Goal: Information Seeking & Learning: Learn about a topic

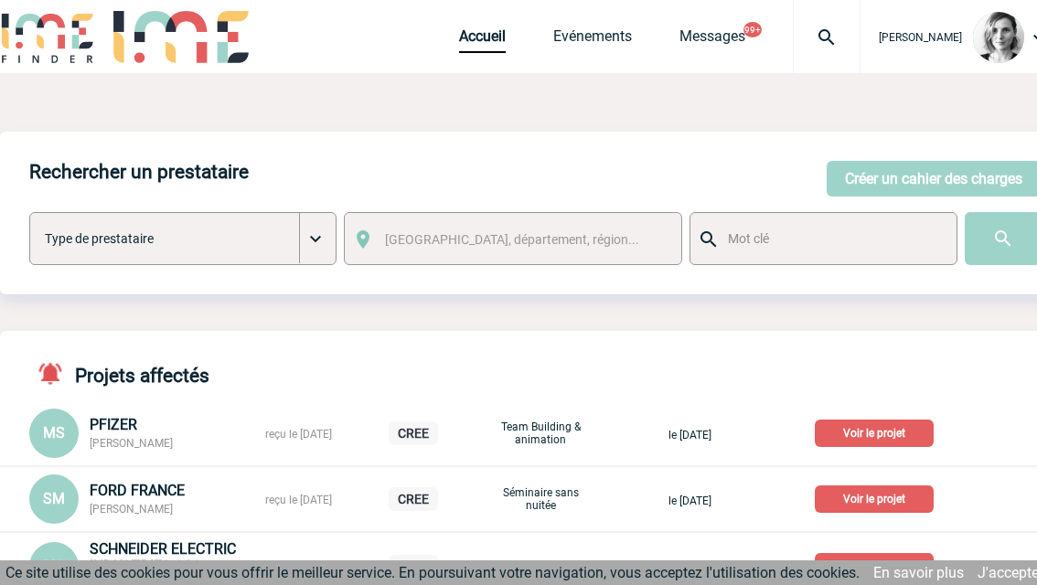
click at [1023, 347] on div "Projets affectés MS PFIZER Malika SEMAIL reçu le 11-09-2025 CREE Team Building …" at bounding box center [535, 496] width 1070 height 330
drag, startPoint x: 854, startPoint y: 33, endPoint x: 812, endPoint y: 70, distance: 55.8
click at [854, 32] on img at bounding box center [827, 38] width 66 height 22
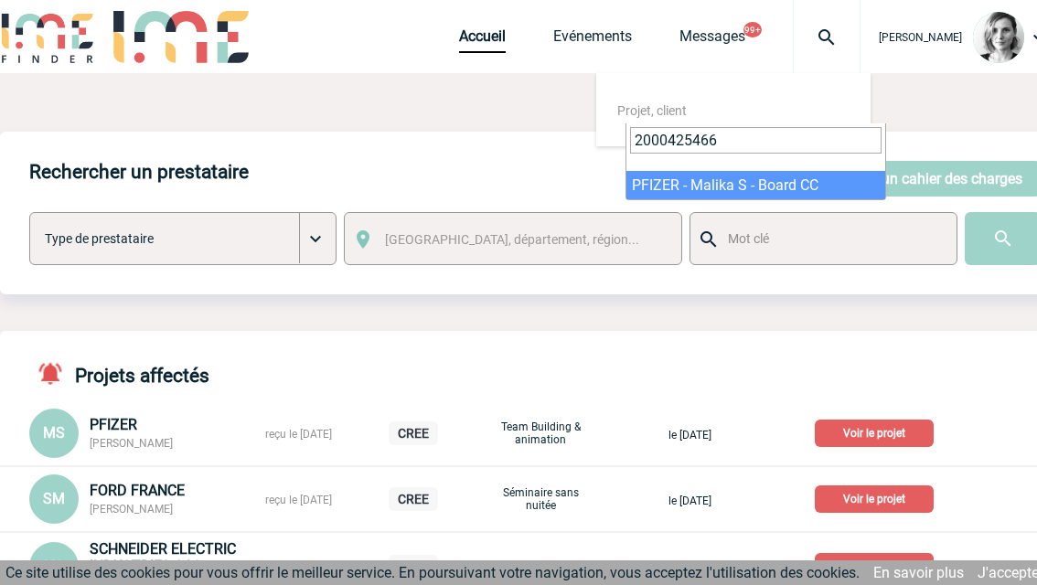
type input "2000425466"
select select "24967"
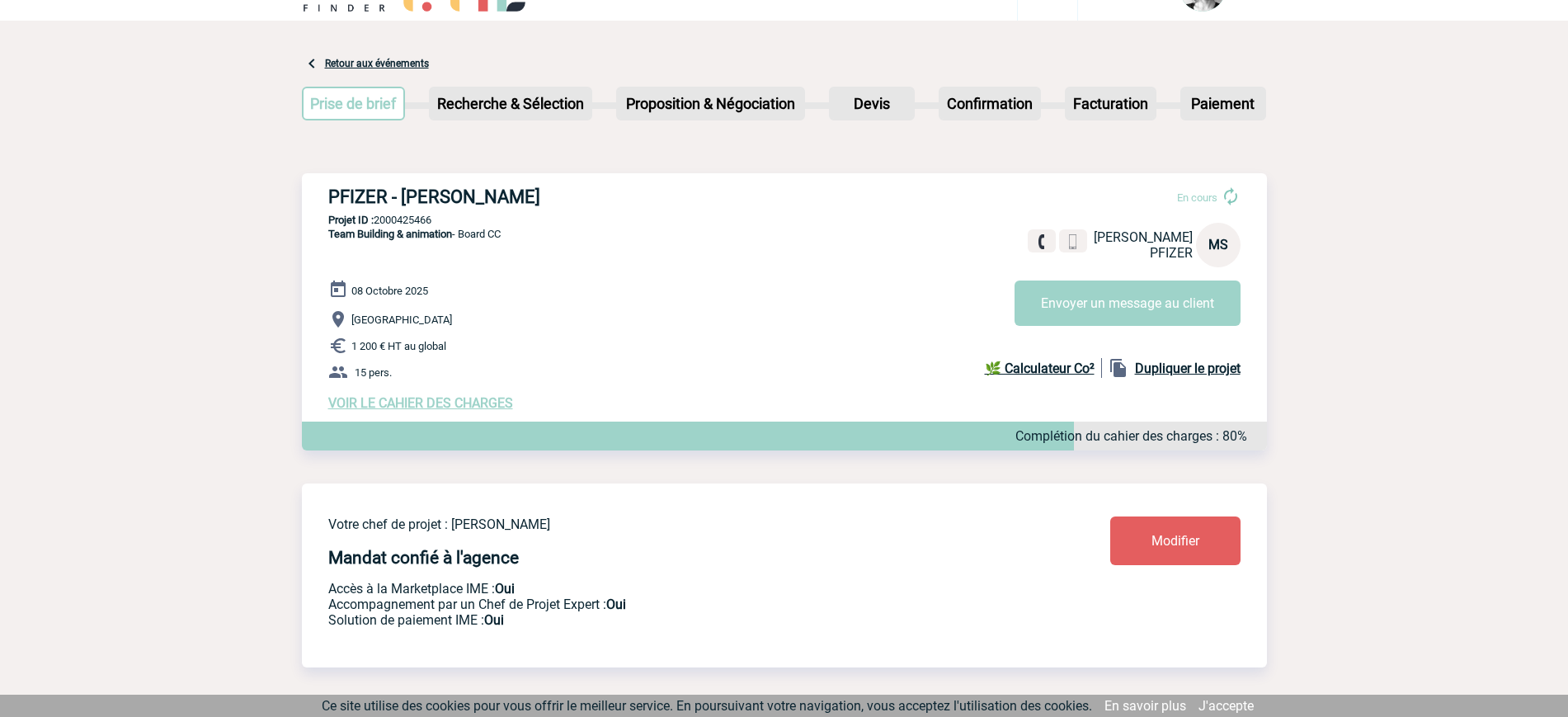
scroll to position [10, 0]
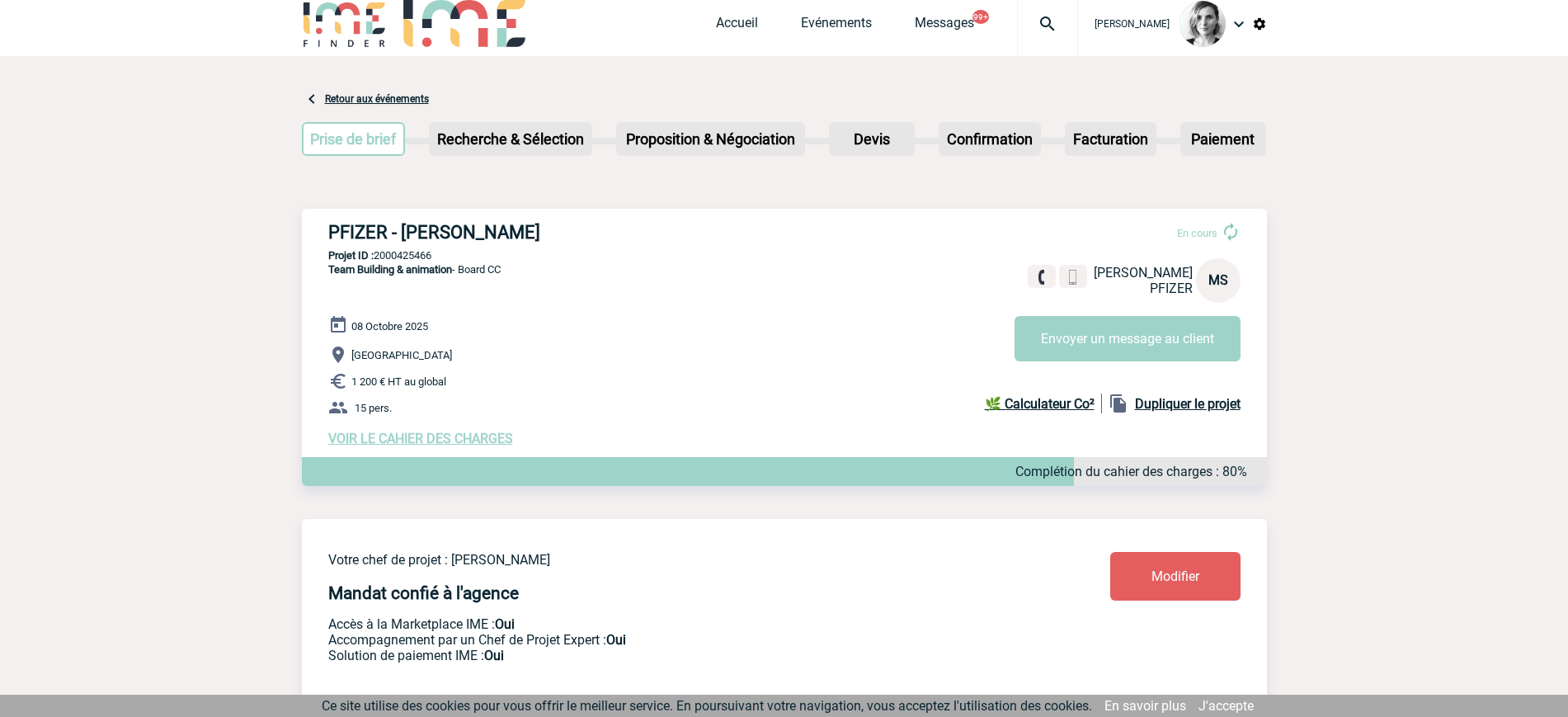
click at [385, 446] on span "VOIR LE CAHIER DES CHARGES" at bounding box center [420, 438] width 185 height 15
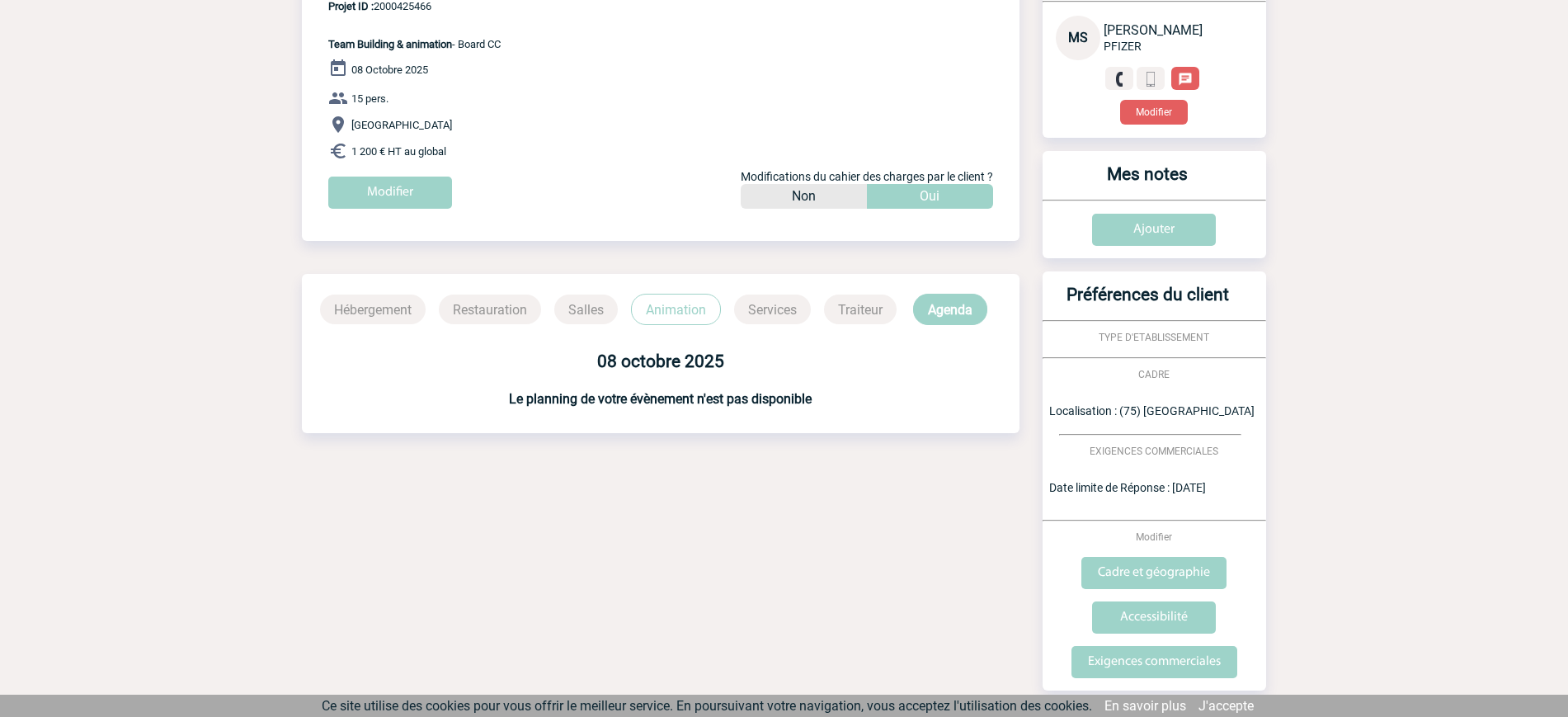
scroll to position [385, 0]
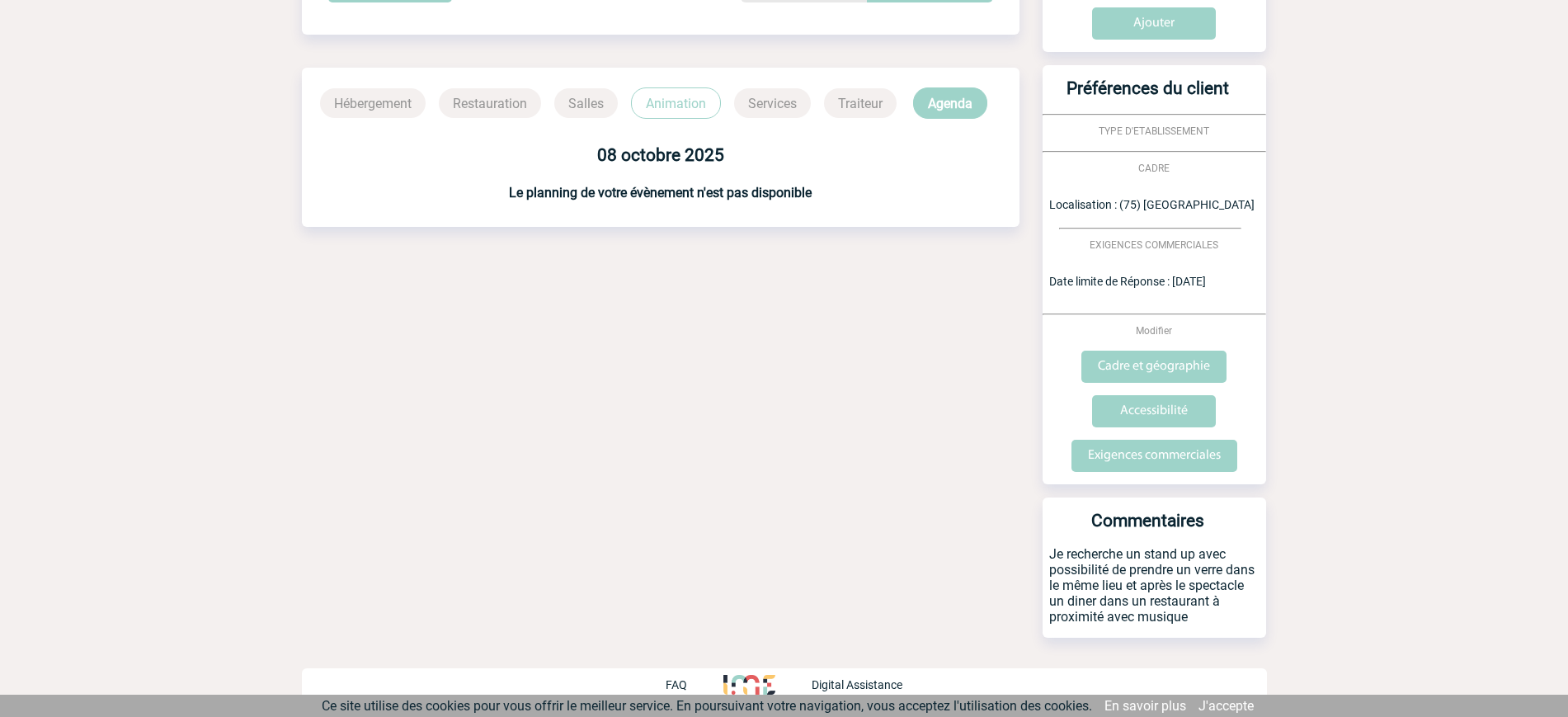
drag, startPoint x: 1146, startPoint y: 550, endPoint x: 1198, endPoint y: 642, distance: 105.7
click at [1198, 642] on div "Votre client MS Malika SEMAIL PFIZER Modifier Mes notes Ajouter Préférences du …" at bounding box center [1144, 198] width 244 height 905
copy p "stand up avec possibilité de prendre un verre dans le même lieu et après le spe…"
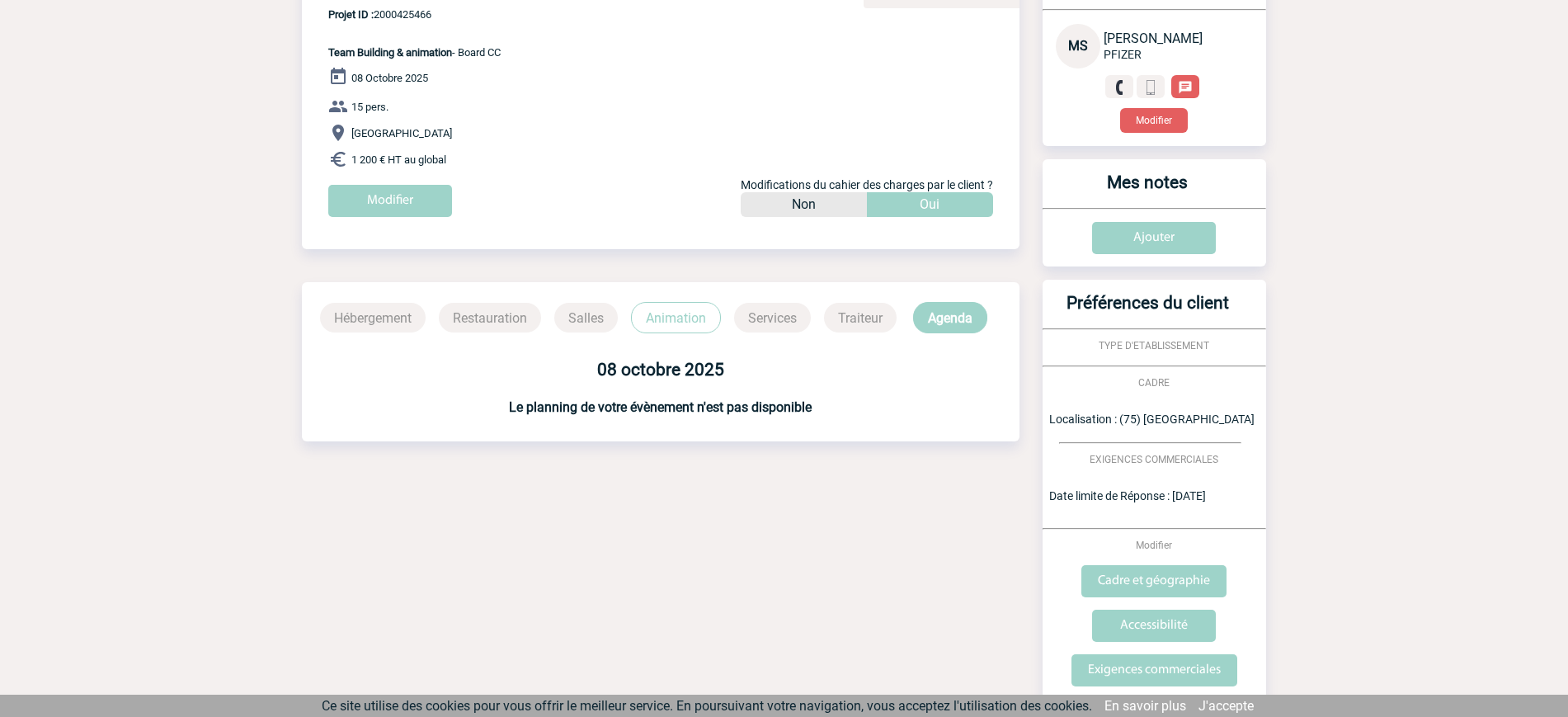
scroll to position [0, 0]
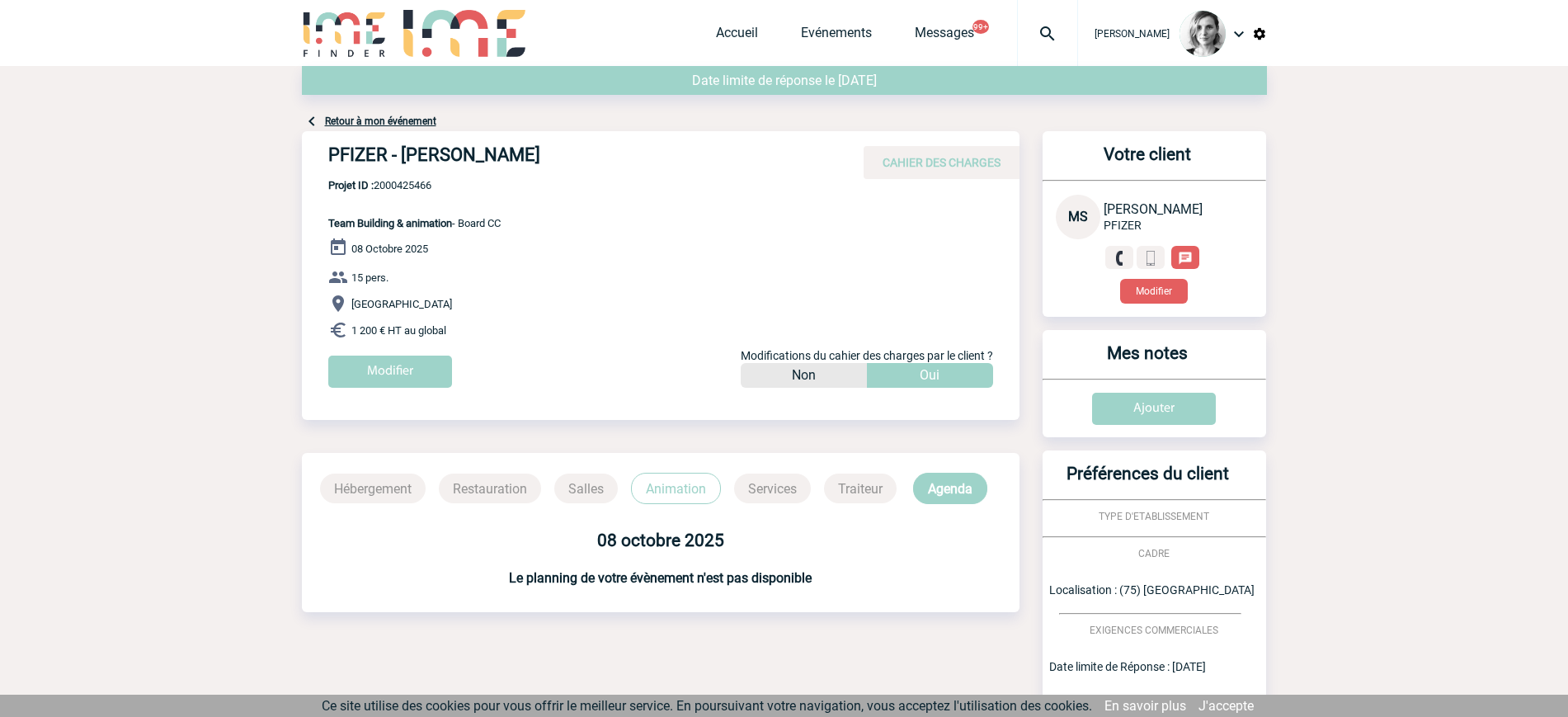
click at [401, 110] on div "Date limite de réponse le 15-09-2025" at bounding box center [784, 88] width 965 height 45
click at [405, 118] on link "Retour à mon événement" at bounding box center [381, 121] width 112 height 12
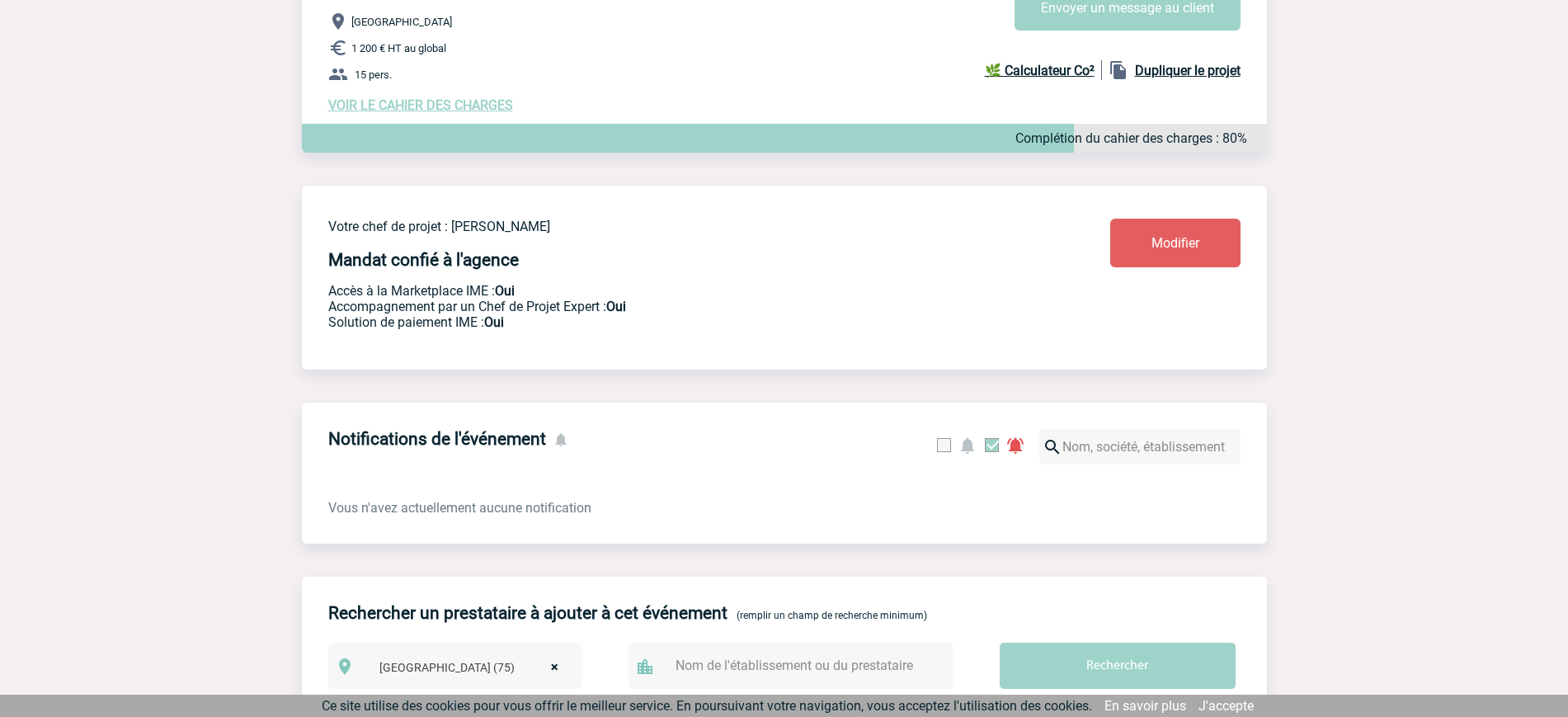
scroll to position [207, 0]
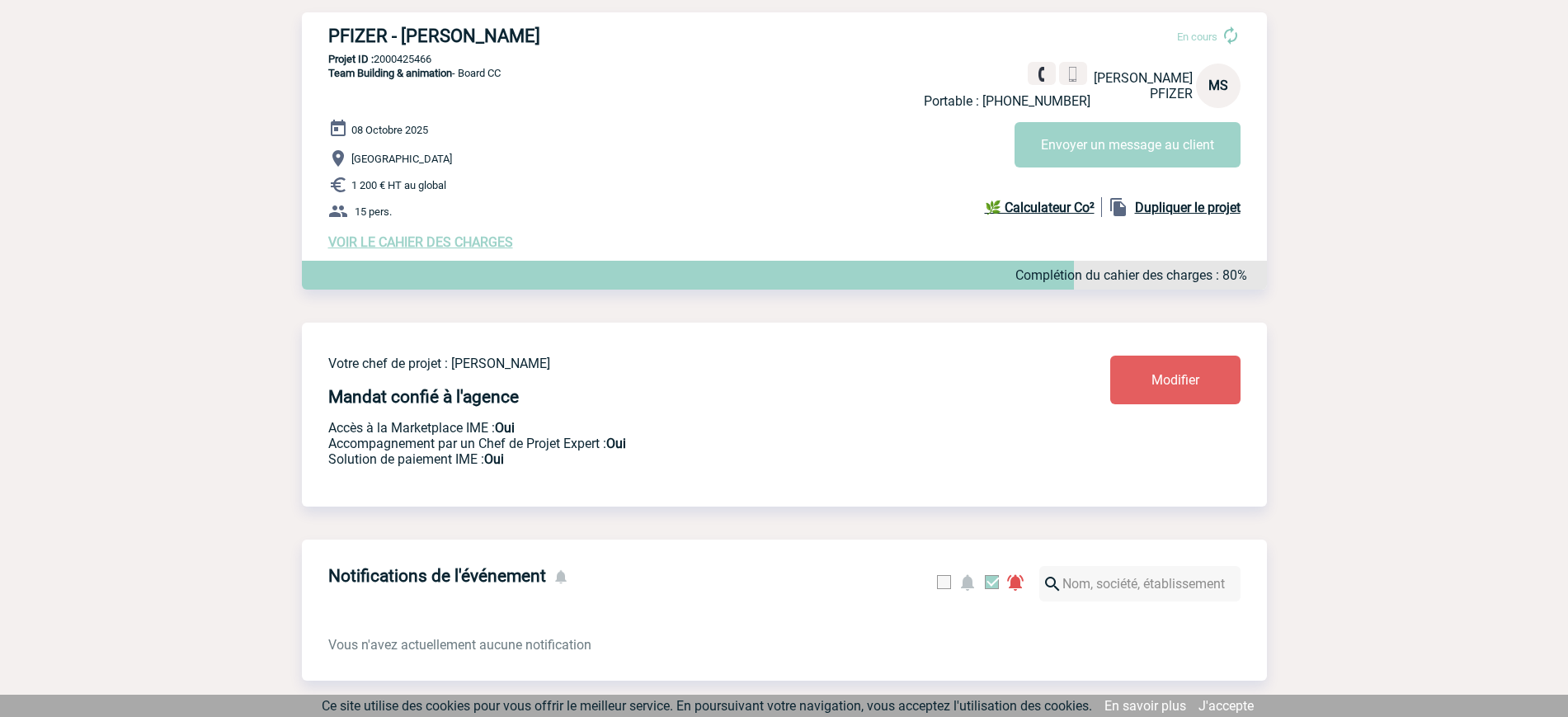
click at [418, 241] on span "VOIR LE CAHIER DES CHARGES" at bounding box center [420, 242] width 185 height 15
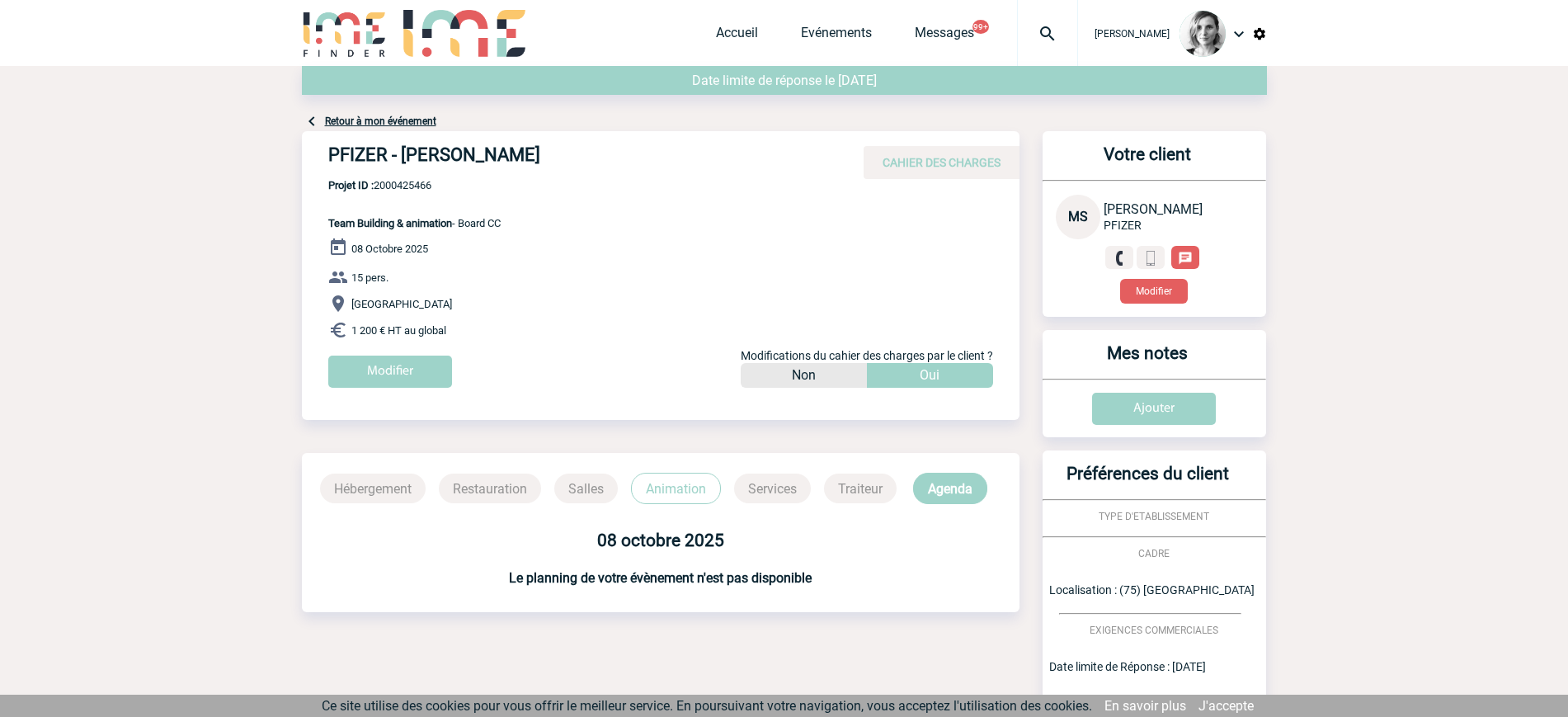
click at [1322, 227] on body "[PERSON_NAME] Accueil Evénements" at bounding box center [784, 551] width 1568 height 1102
click at [1227, 712] on link "J'accepte" at bounding box center [1225, 705] width 55 height 15
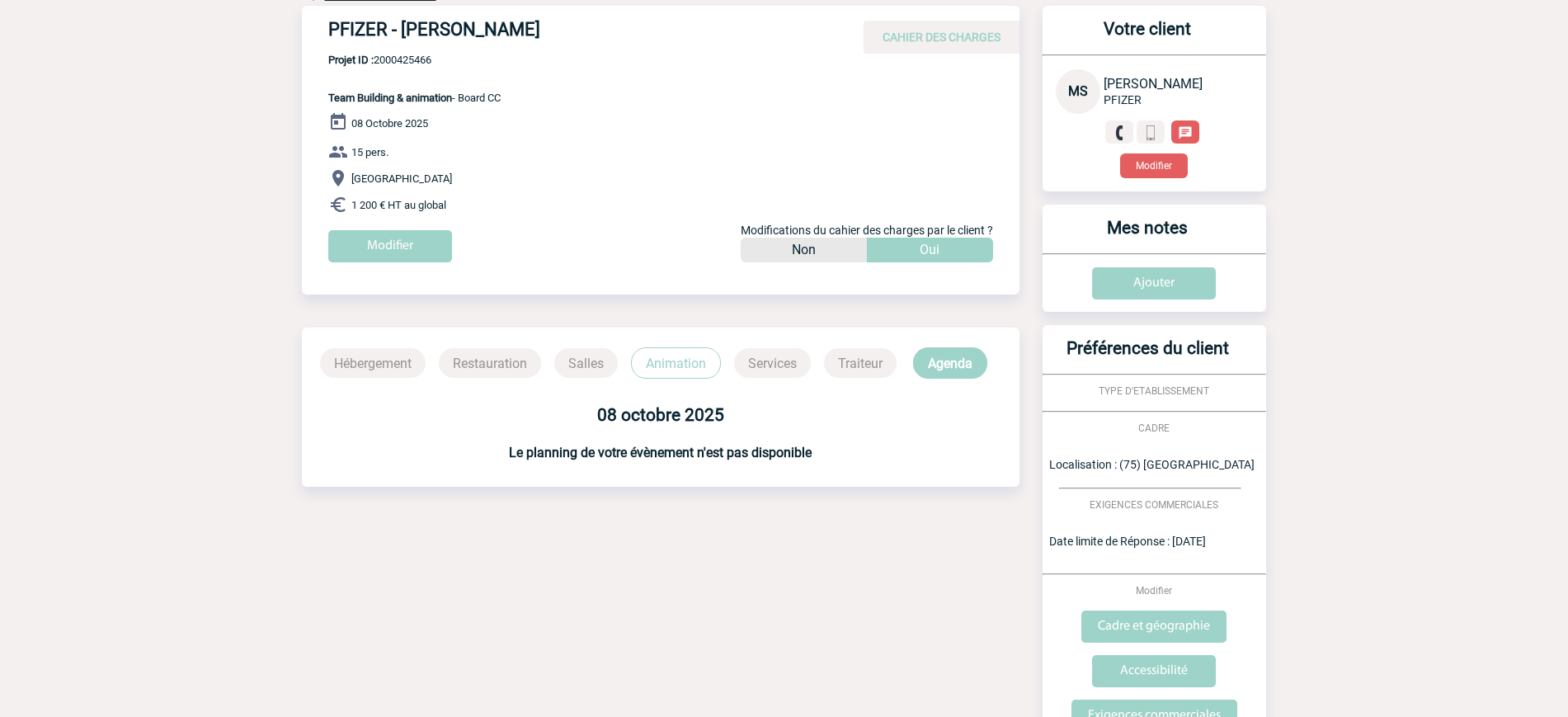
scroll to position [76, 0]
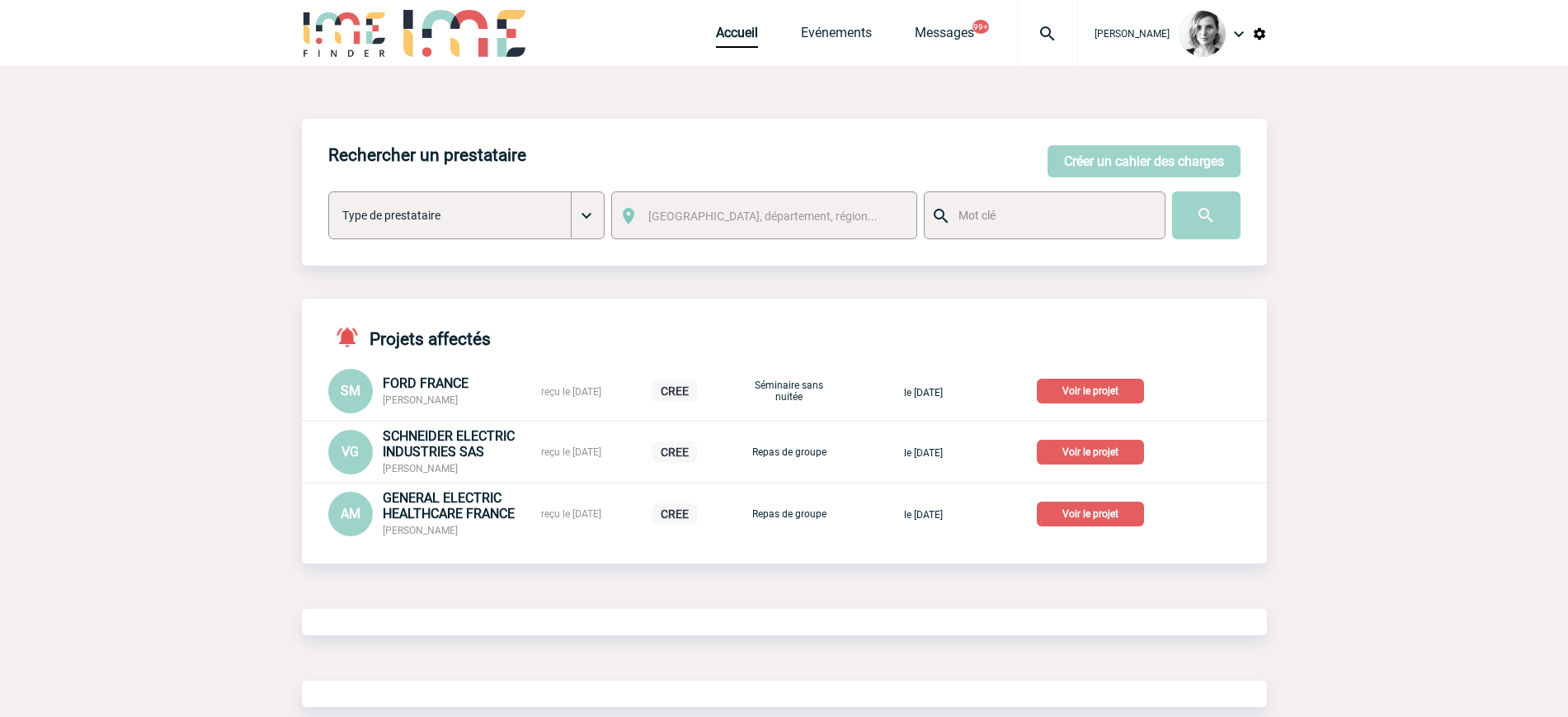
click at [1057, 34] on img at bounding box center [1048, 34] width 60 height 20
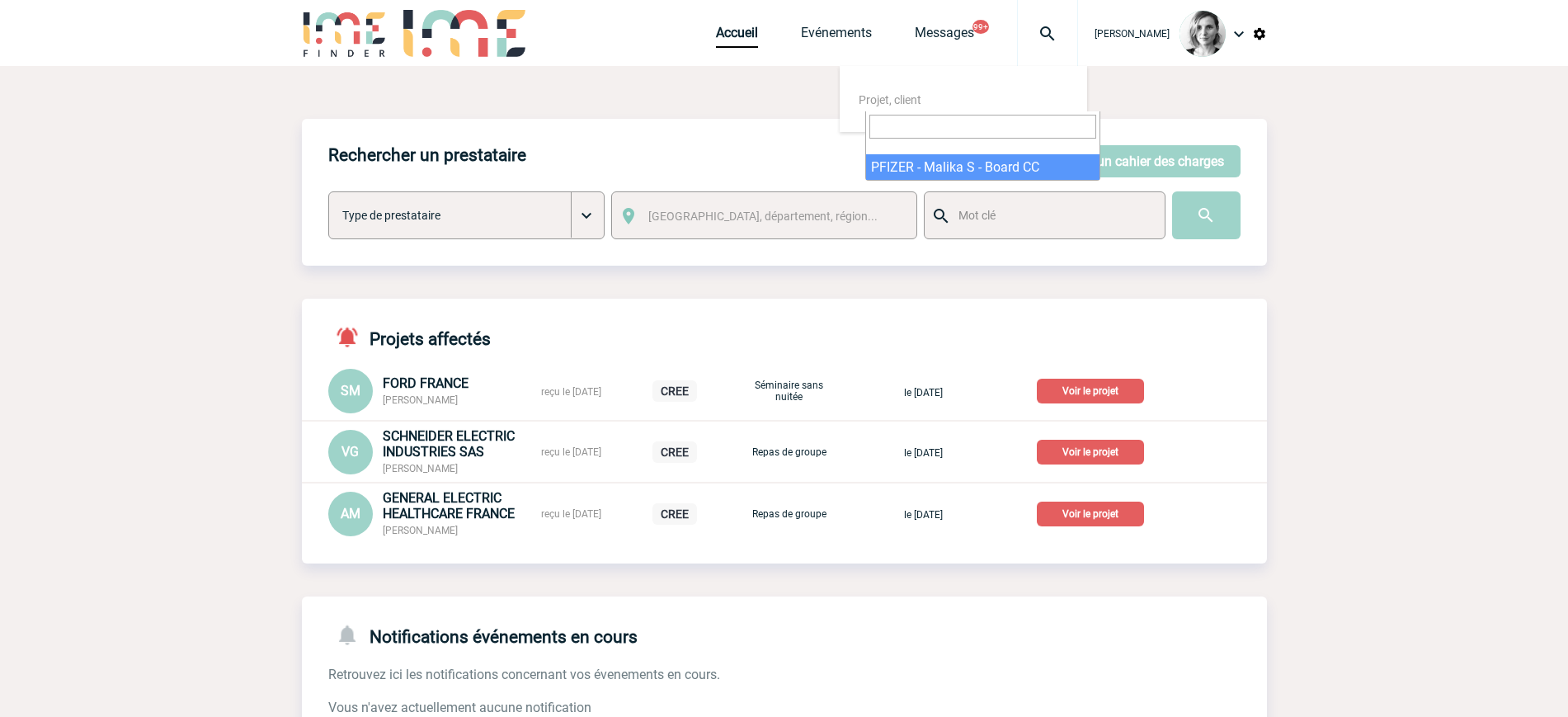
select select "24967"
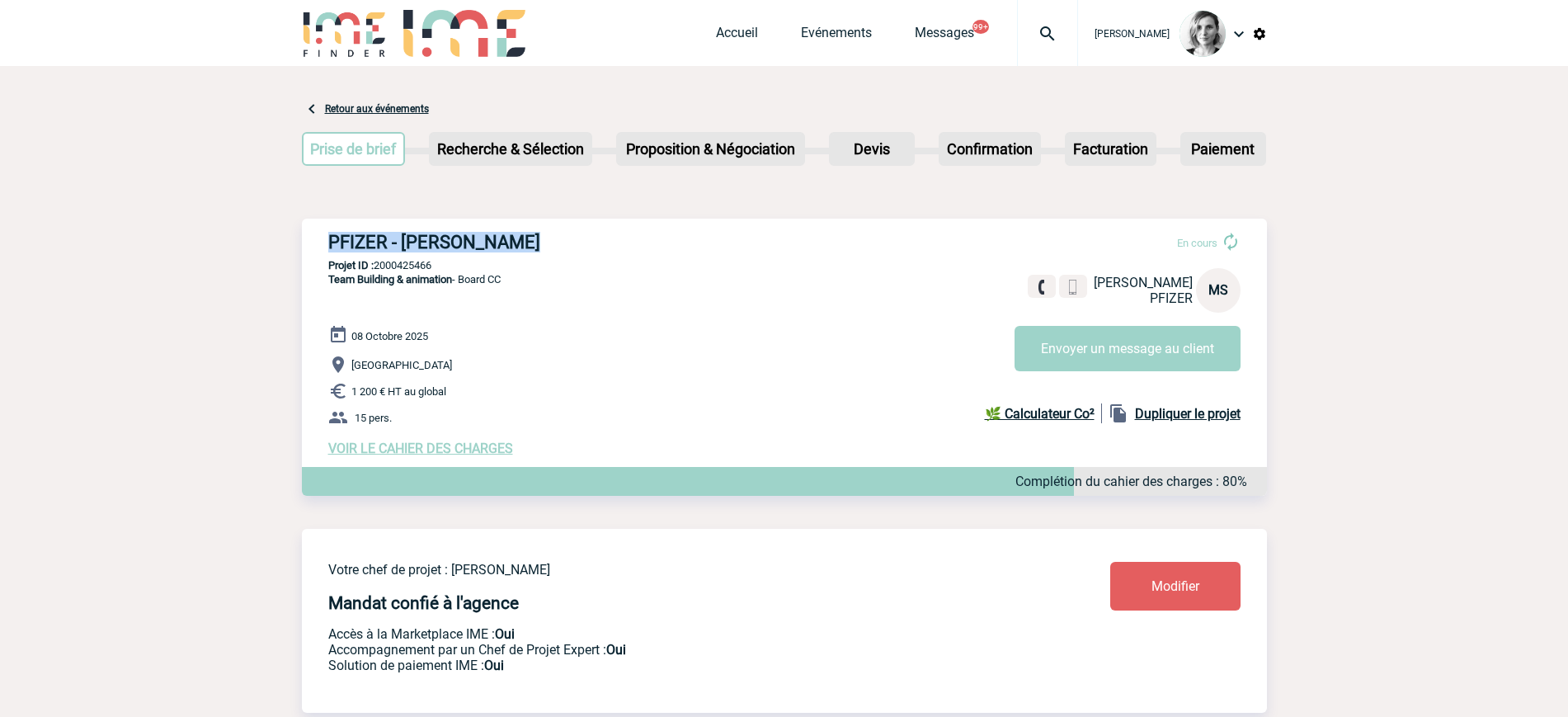
drag, startPoint x: 343, startPoint y: 237, endPoint x: 566, endPoint y: 238, distance: 223.0
click at [566, 238] on h3 "PFIZER - [PERSON_NAME]" at bounding box center [575, 242] width 495 height 21
drag, startPoint x: 460, startPoint y: 207, endPoint x: 463, endPoint y: 232, distance: 25.2
drag, startPoint x: 522, startPoint y: 255, endPoint x: 404, endPoint y: 247, distance: 118.3
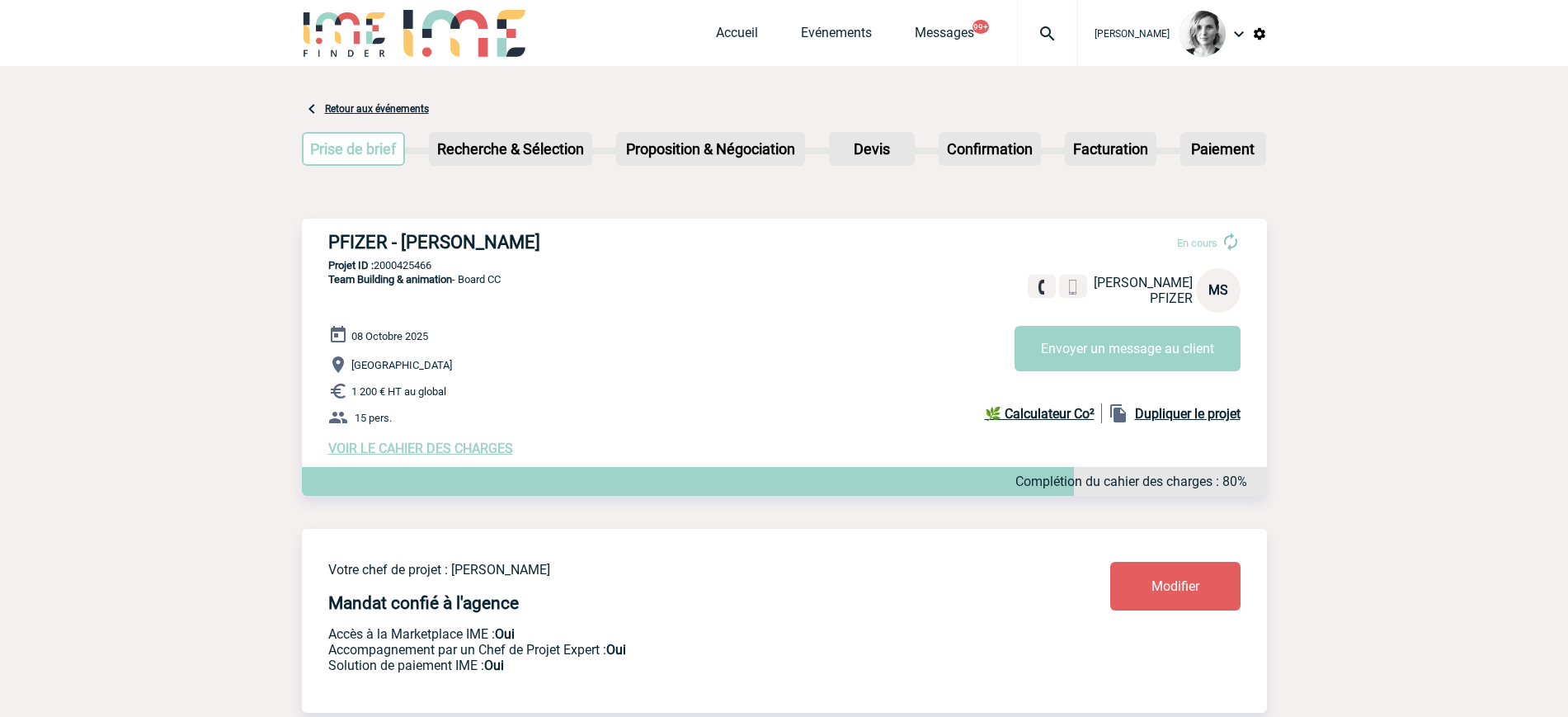
click at [404, 247] on div "PFIZER - [PERSON_NAME] En cours [PERSON_NAME] PFIZER MS Envoyer un message au c…" at bounding box center [784, 344] width 965 height 251
drag, startPoint x: 403, startPoint y: 243, endPoint x: 590, endPoint y: 241, distance: 187.0
click at [590, 241] on h3 "PFIZER - [PERSON_NAME]" at bounding box center [575, 242] width 495 height 21
copy h3 "[PERSON_NAME]"
